Goal: Entertainment & Leisure: Consume media (video, audio)

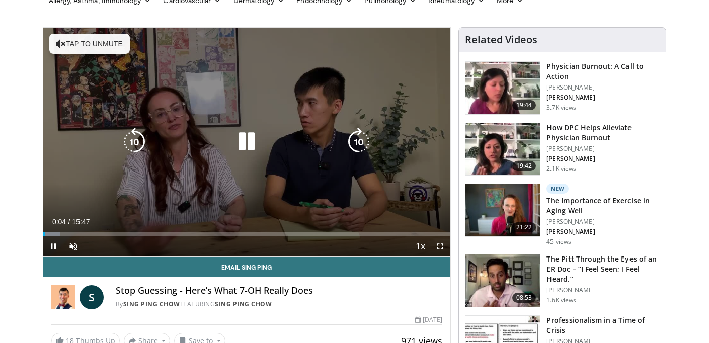
click at [122, 54] on div "10 seconds Tap to unmute" at bounding box center [247, 142] width 408 height 229
click at [124, 51] on button "Tap to unmute" at bounding box center [89, 44] width 81 height 20
click at [246, 139] on icon "Video Player" at bounding box center [247, 142] width 28 height 28
click at [77, 36] on div "10 seconds Tap to unmute" at bounding box center [247, 142] width 408 height 229
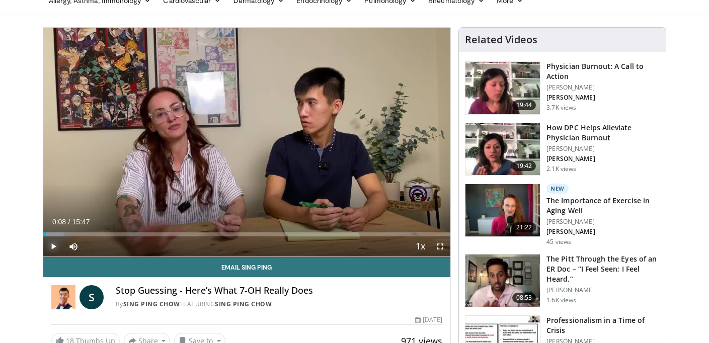
click at [55, 247] on span "Video Player" at bounding box center [53, 247] width 20 height 20
